Goal: Information Seeking & Learning: Learn about a topic

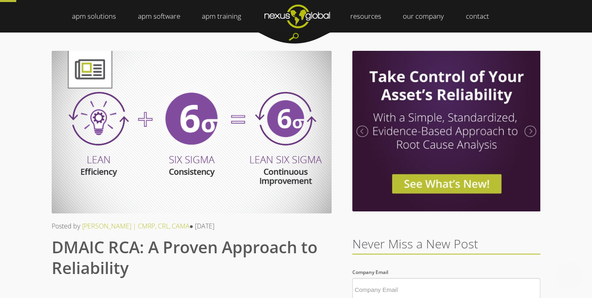
scroll to position [162, 0]
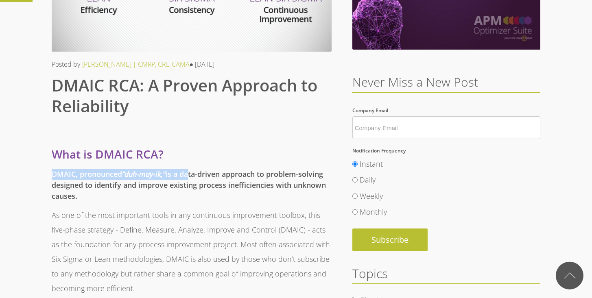
drag, startPoint x: 181, startPoint y: 167, endPoint x: 190, endPoint y: 175, distance: 11.8
drag, startPoint x: 236, startPoint y: 188, endPoint x: 236, endPoint y: 175, distance: 13.0
click at [235, 177] on h5 "DMAIC, pronounced “duh-may-ik," is a data-driven approach to problem-solving de…" at bounding box center [192, 185] width 280 height 33
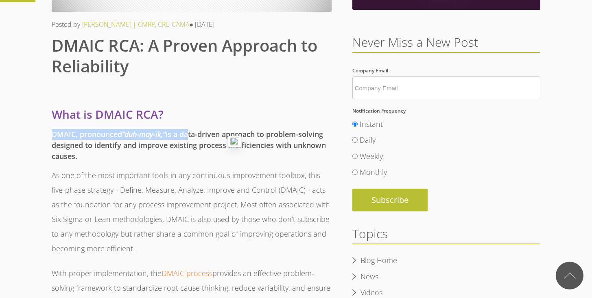
scroll to position [234, 0]
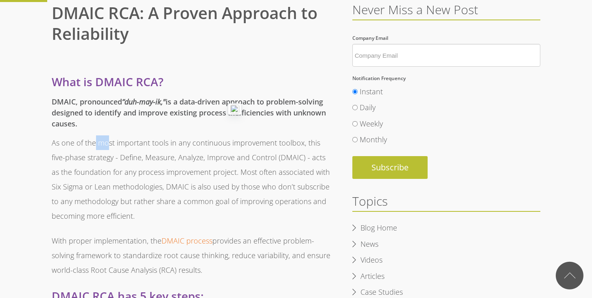
drag, startPoint x: 94, startPoint y: 143, endPoint x: 114, endPoint y: 151, distance: 21.8
click at [114, 151] on p "As one of the most important tools in any continuous improvement toolbox, this …" at bounding box center [192, 180] width 280 height 88
drag, startPoint x: 193, startPoint y: 153, endPoint x: 207, endPoint y: 162, distance: 15.9
click at [206, 161] on p "As one of the most important tools in any continuous improvement toolbox, this …" at bounding box center [192, 180] width 280 height 88
drag, startPoint x: 105, startPoint y: 155, endPoint x: 157, endPoint y: 166, distance: 53.2
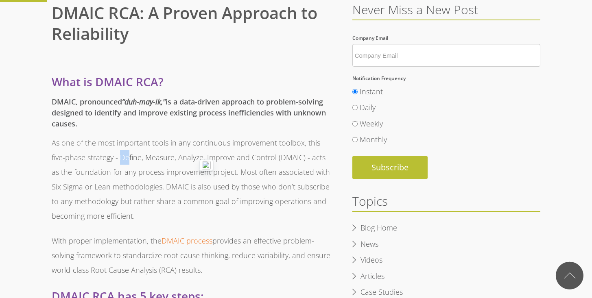
click at [141, 164] on p "As one of the most important tools in any continuous improvement toolbox, this …" at bounding box center [192, 180] width 280 height 88
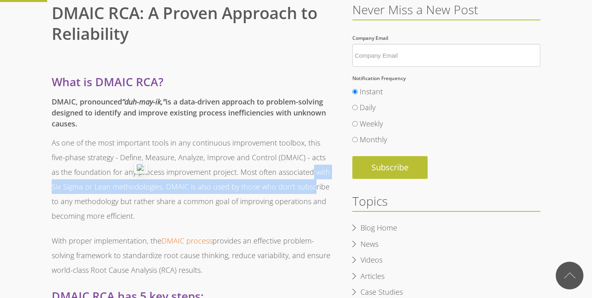
drag, startPoint x: 299, startPoint y: 181, endPoint x: 281, endPoint y: 178, distance: 18.9
click at [282, 178] on p "As one of the most important tools in any continuous improvement toolbox, this …" at bounding box center [192, 180] width 280 height 88
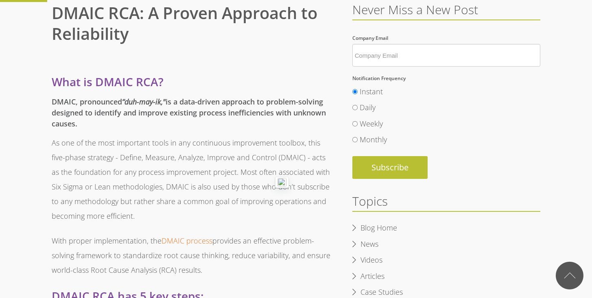
click at [147, 222] on p "As one of the most important tools in any continuous improvement toolbox, this …" at bounding box center [192, 180] width 280 height 88
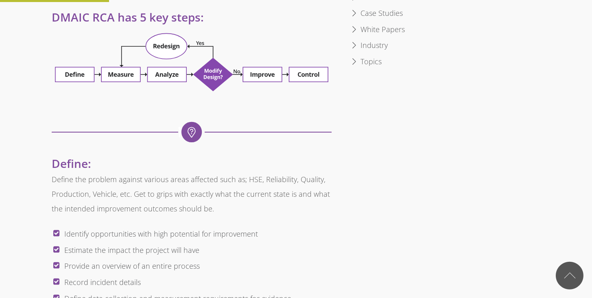
scroll to position [657, 0]
